Goal: Find specific page/section: Find specific page/section

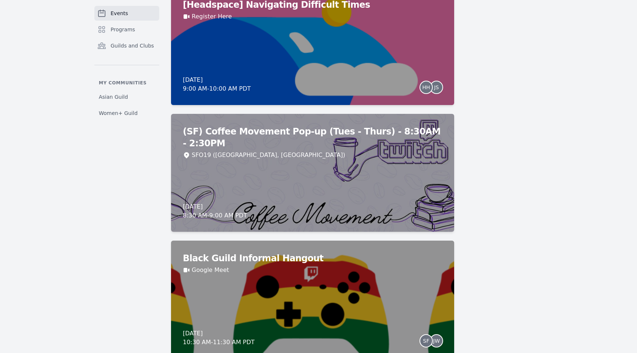
scroll to position [759, 0]
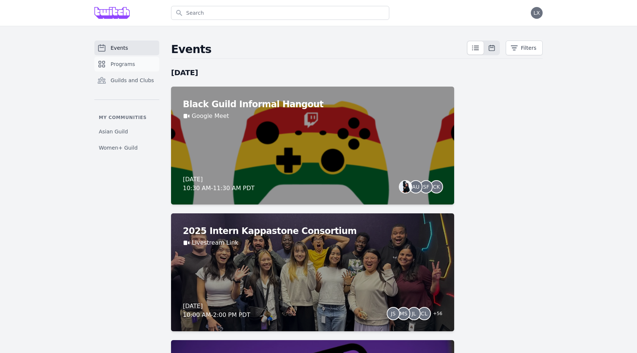
click at [117, 65] on span "Programs" at bounding box center [123, 63] width 24 height 7
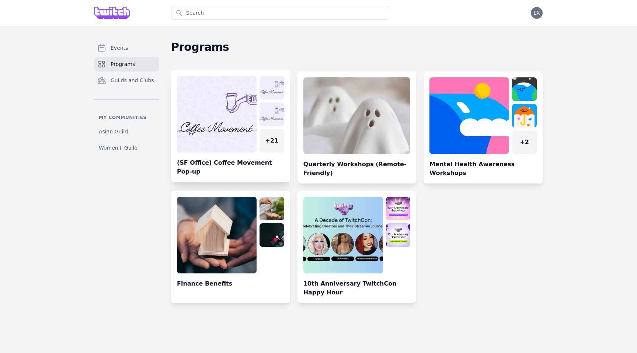
click at [211, 167] on link at bounding box center [230, 129] width 119 height 106
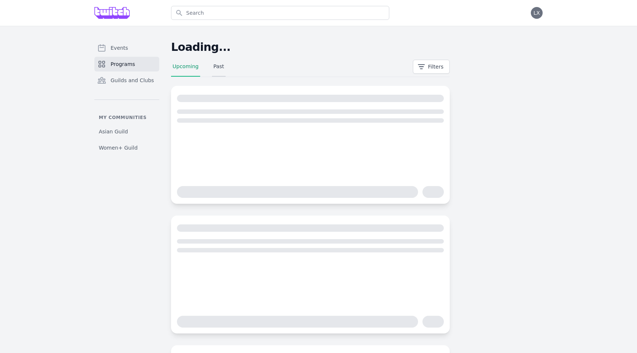
click at [221, 68] on link "Past" at bounding box center [219, 70] width 14 height 14
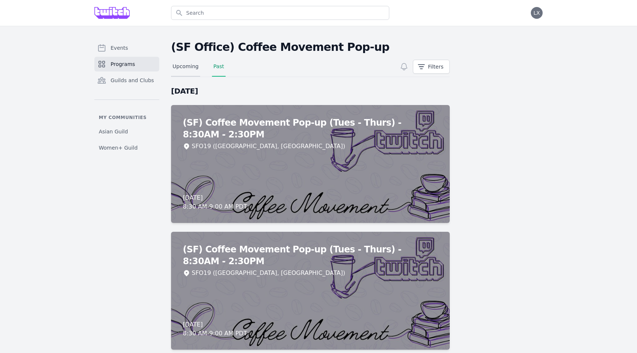
click at [195, 63] on link "Upcoming" at bounding box center [185, 70] width 29 height 14
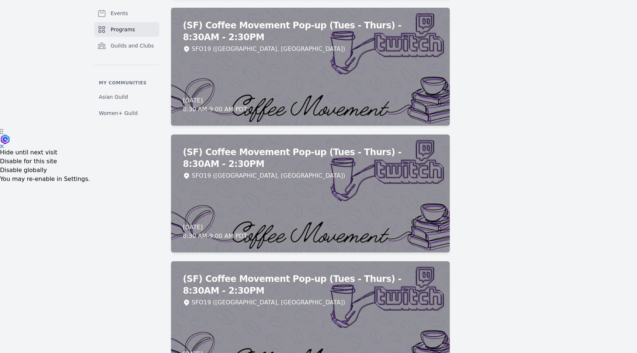
scroll to position [227, 0]
